Goal: Information Seeking & Learning: Learn about a topic

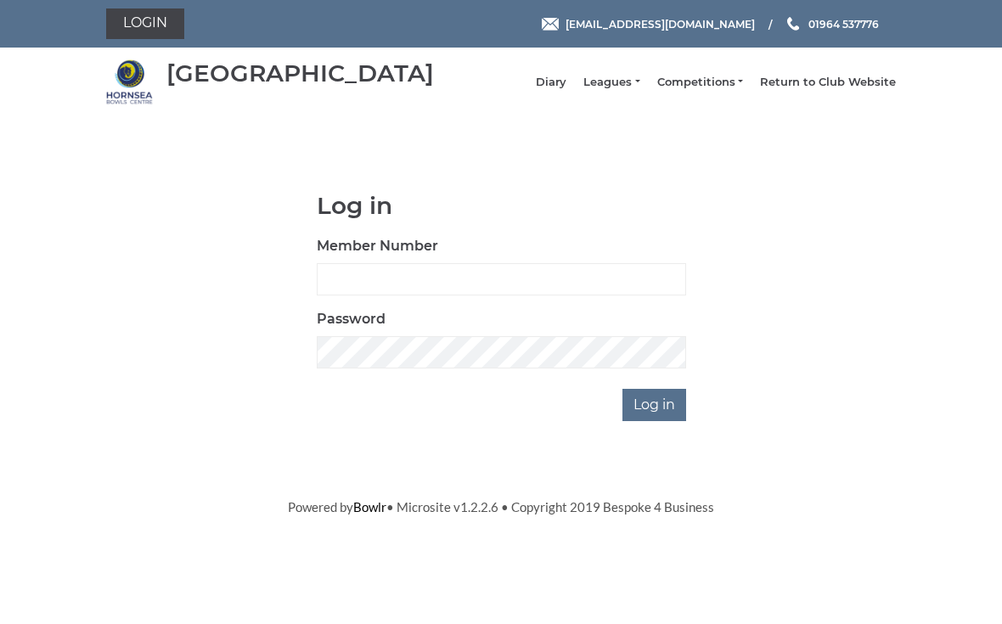
click at [633, 81] on li "Leagues Club leagues - Winter 2025-6 Club leagues - Summer 2025 Club leagues - …" at bounding box center [602, 82] width 73 height 32
click at [634, 90] on link "Leagues" at bounding box center [611, 82] width 56 height 15
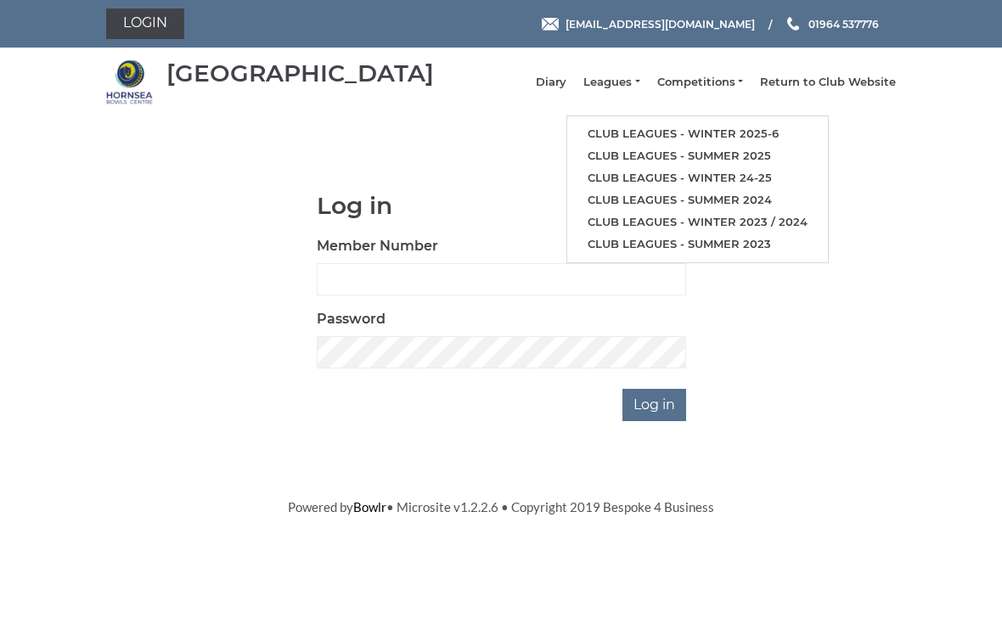
click at [736, 132] on link "Club leagues - Winter 2025-6" at bounding box center [697, 134] width 261 height 22
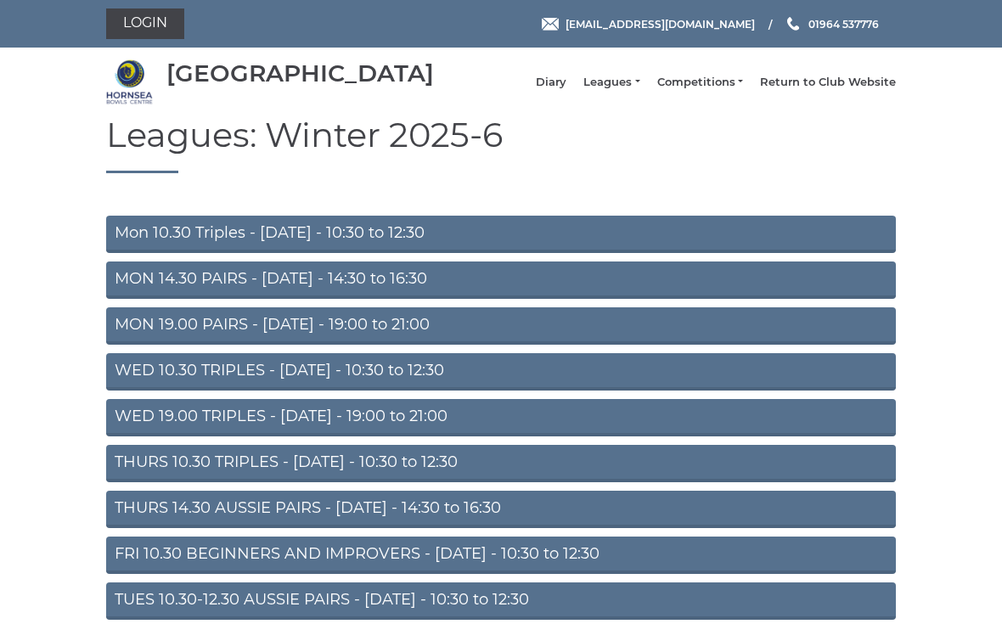
click at [533, 293] on link "MON 14.30 PAIRS - [DATE] - 14:30 to 16:30" at bounding box center [501, 280] width 790 height 37
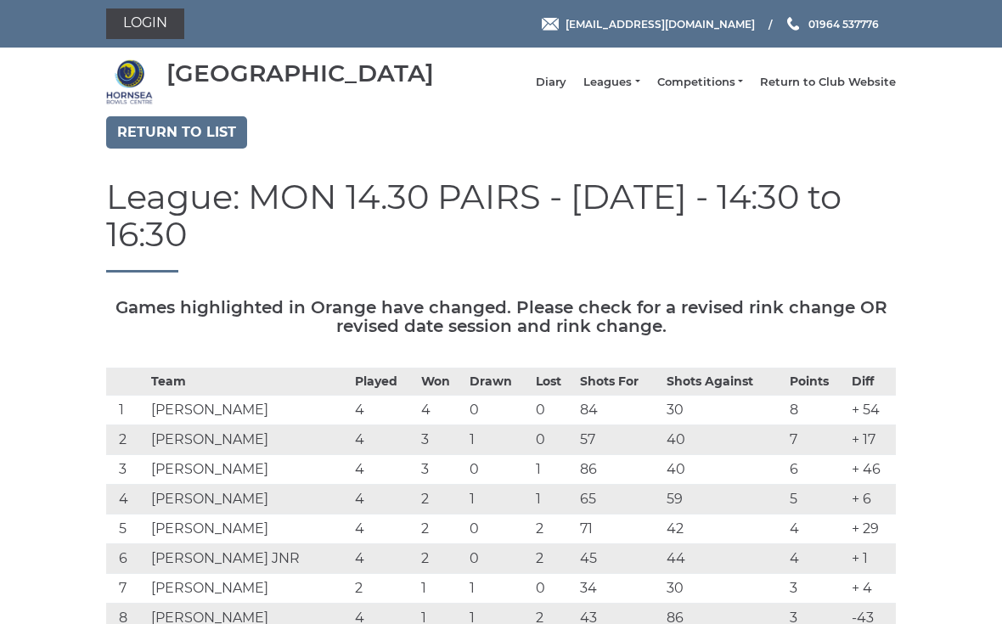
click at [180, 146] on link "Return to list" at bounding box center [176, 132] width 141 height 32
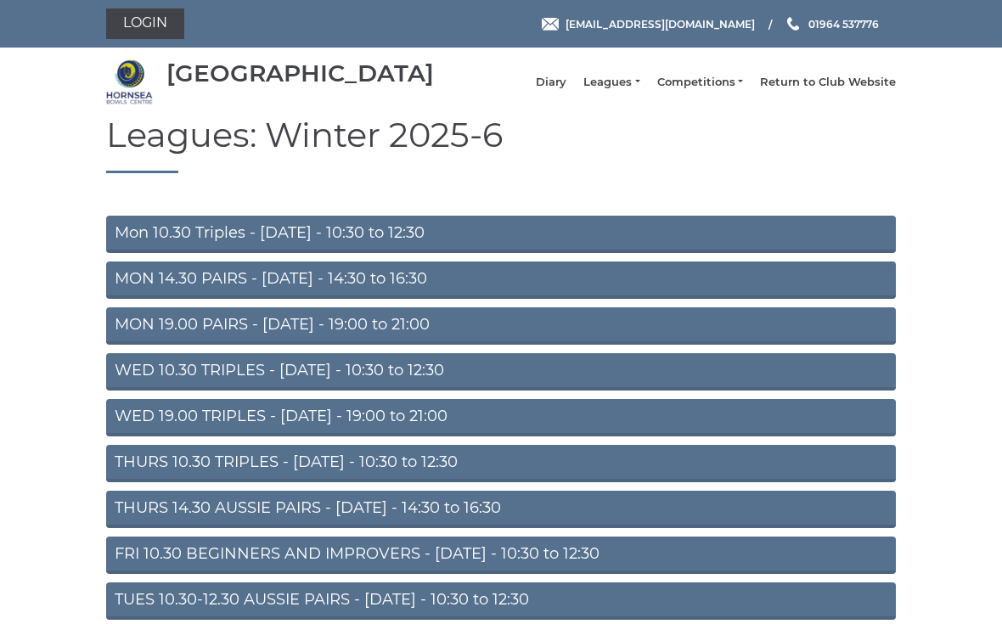
click at [316, 613] on link "TUES 10.30-12.30 AUSSIE PAIRS - [DATE] - 10:30 to 12:30" at bounding box center [501, 601] width 790 height 37
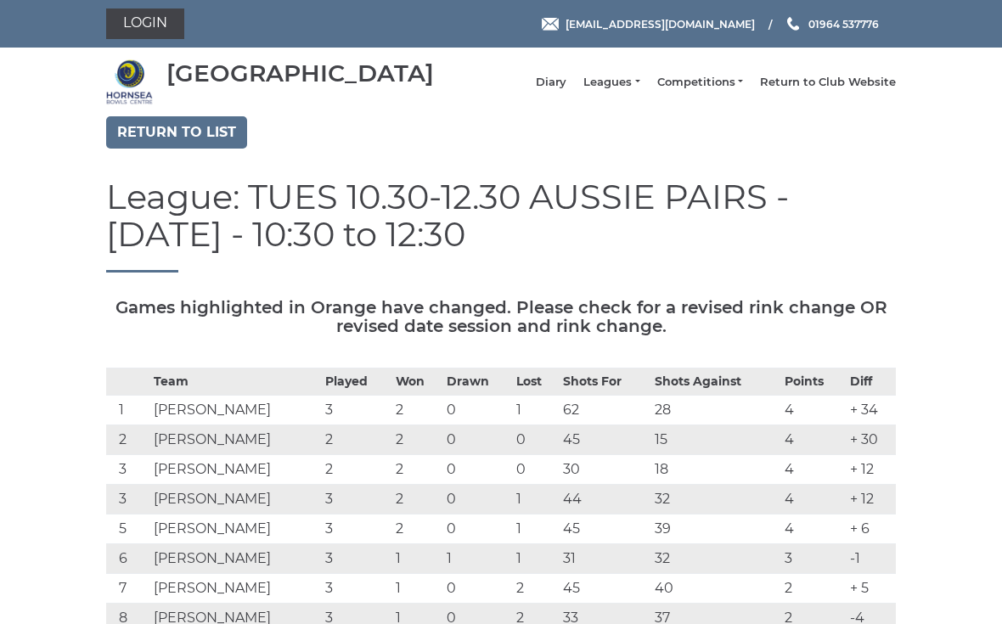
click at [211, 144] on link "Return to list" at bounding box center [176, 132] width 141 height 32
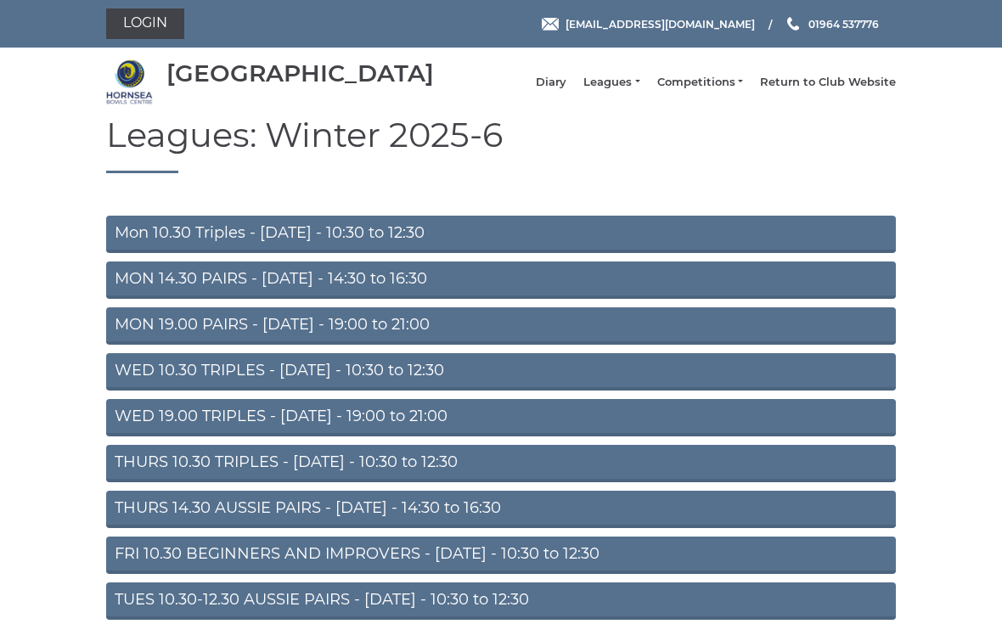
click at [568, 344] on link "MON 19.00 PAIRS - Monday - 19:00 to 21:00" at bounding box center [501, 325] width 790 height 37
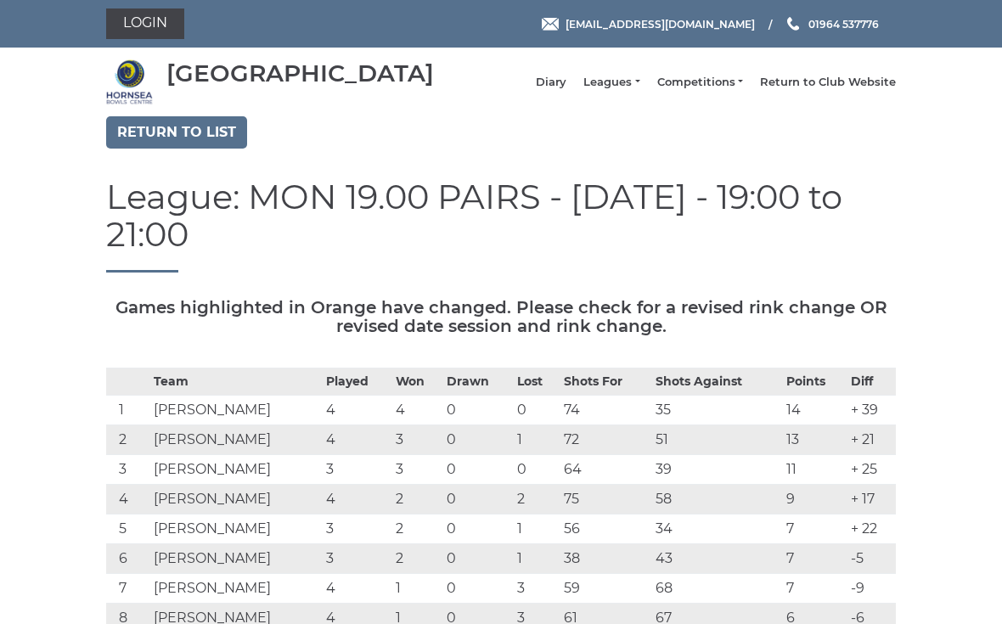
click at [161, 149] on link "Return to list" at bounding box center [176, 132] width 141 height 32
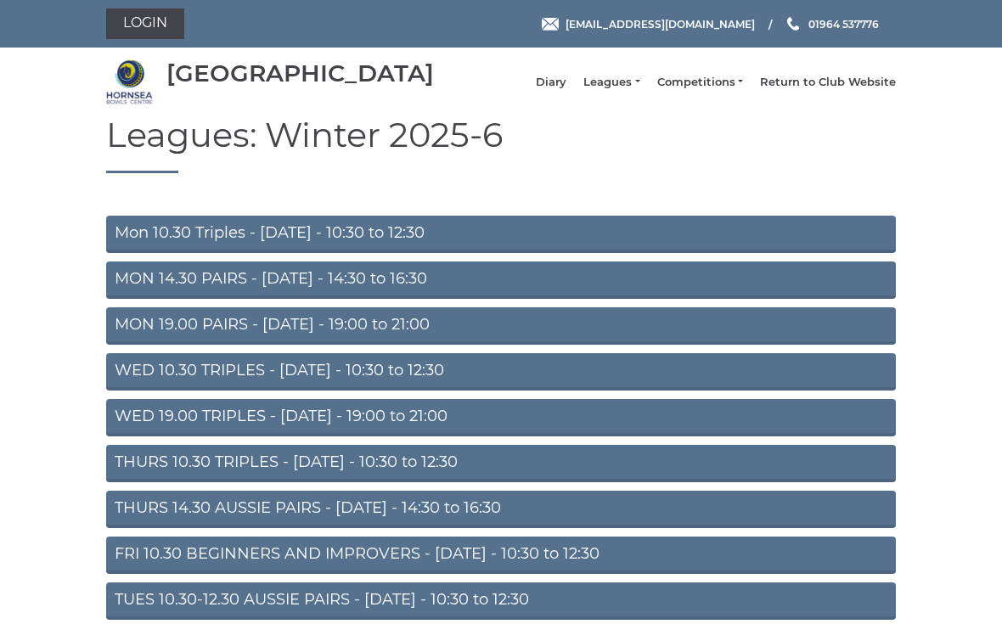
click at [722, 253] on link "Mon 10.30 Triples - Monday - 10:30 to 12:30" at bounding box center [501, 234] width 790 height 37
click at [161, 249] on link "Mon 10.30 Triples - Monday - 10:30 to 12:30" at bounding box center [501, 234] width 790 height 37
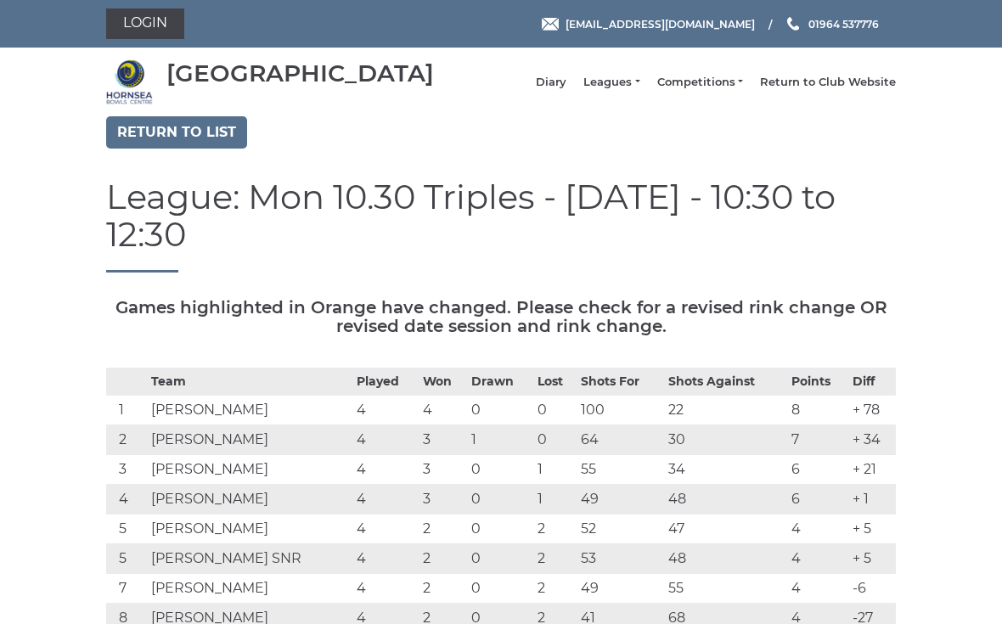
click at [158, 144] on link "Return to list" at bounding box center [176, 132] width 141 height 32
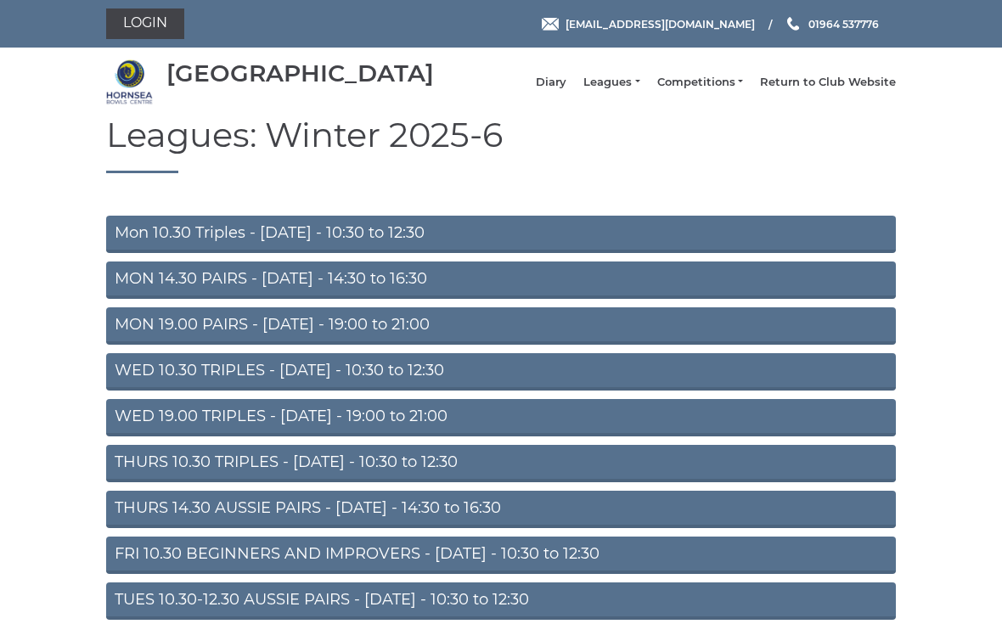
click at [158, 377] on link "WED 10.30 TRIPLES - Wednesday - 10:30 to 12:30" at bounding box center [501, 371] width 790 height 37
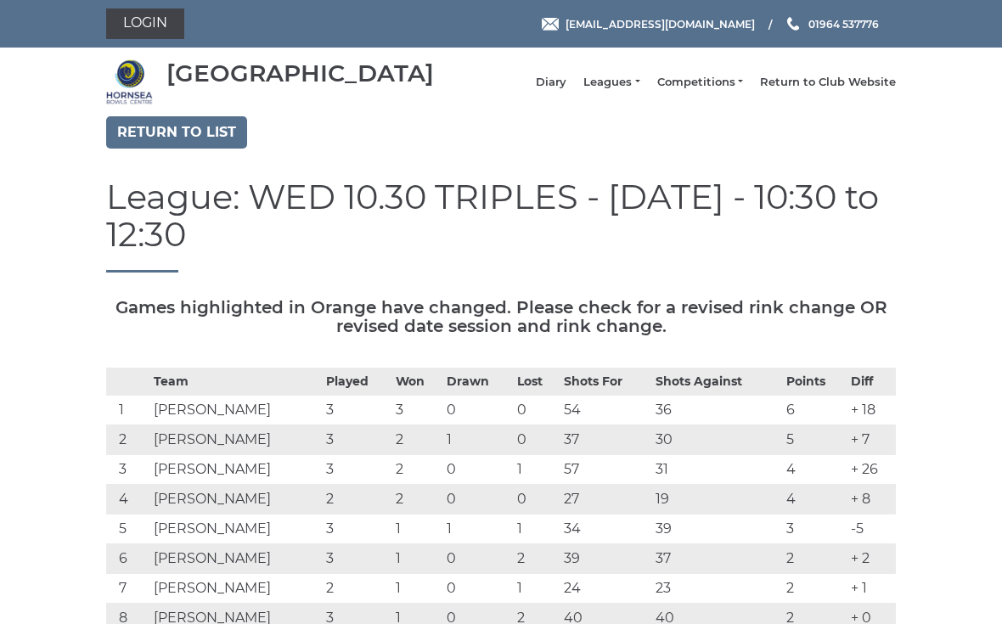
click at [713, 81] on li "Competitions Club competitions - Winter 2025-6 Club competitions - Summer 2025 …" at bounding box center [691, 82] width 103 height 32
click at [715, 84] on link "Competitions" at bounding box center [700, 82] width 86 height 15
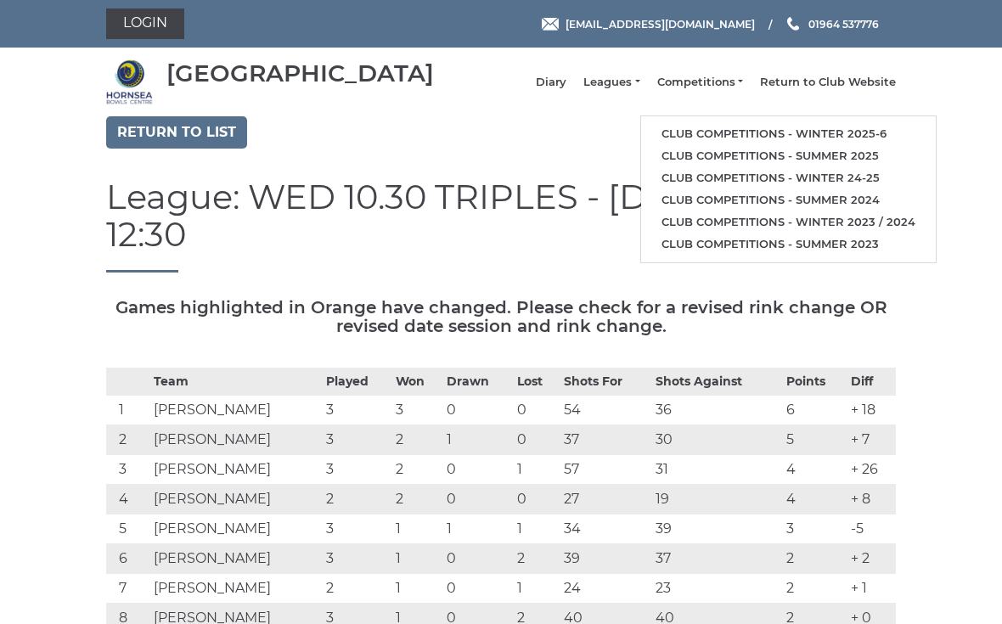
click at [789, 138] on link "Club competitions - Winter 2025-6" at bounding box center [788, 134] width 295 height 22
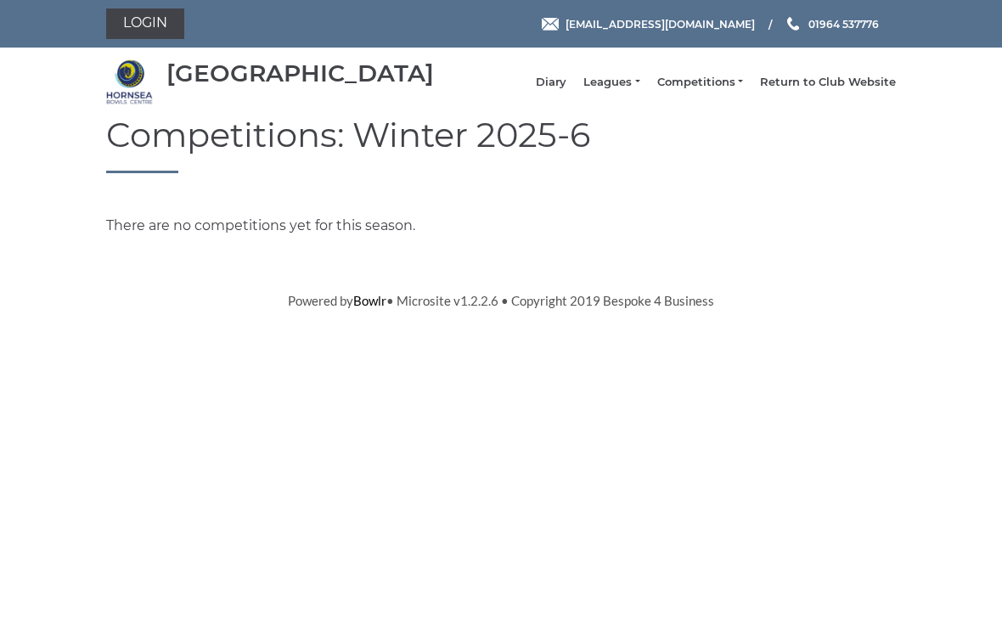
click at [566, 90] on link "Diary" at bounding box center [551, 82] width 31 height 15
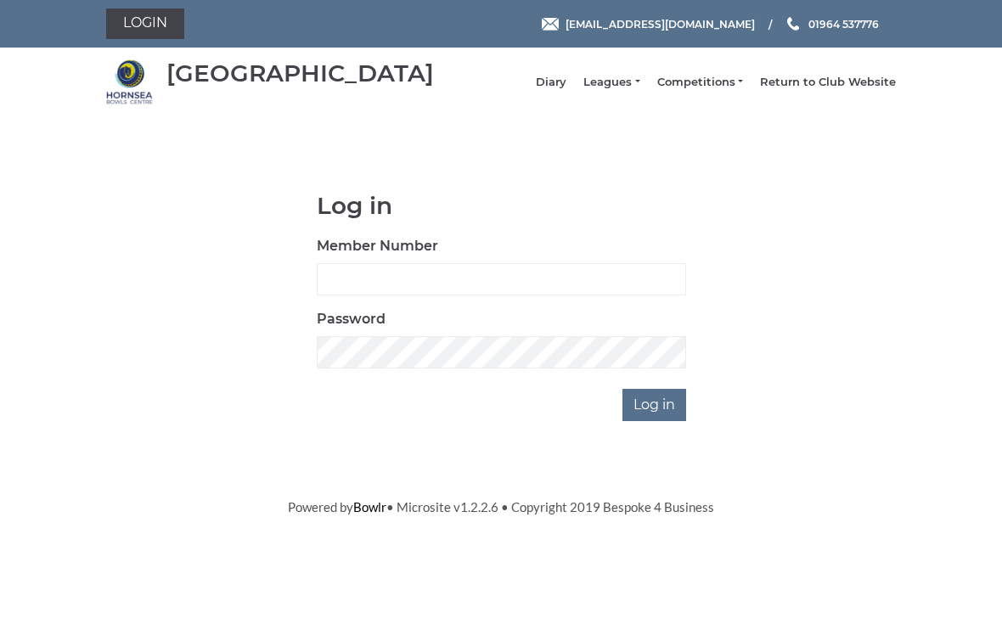
click at [842, 90] on link "Return to Club Website" at bounding box center [828, 82] width 136 height 15
click at [820, 85] on link "Return to Club Website" at bounding box center [828, 82] width 136 height 15
click at [842, 89] on link "Return to Club Website" at bounding box center [828, 82] width 136 height 15
click at [848, 83] on link "Return to Club Website" at bounding box center [828, 82] width 136 height 15
